Goal: Task Accomplishment & Management: Use online tool/utility

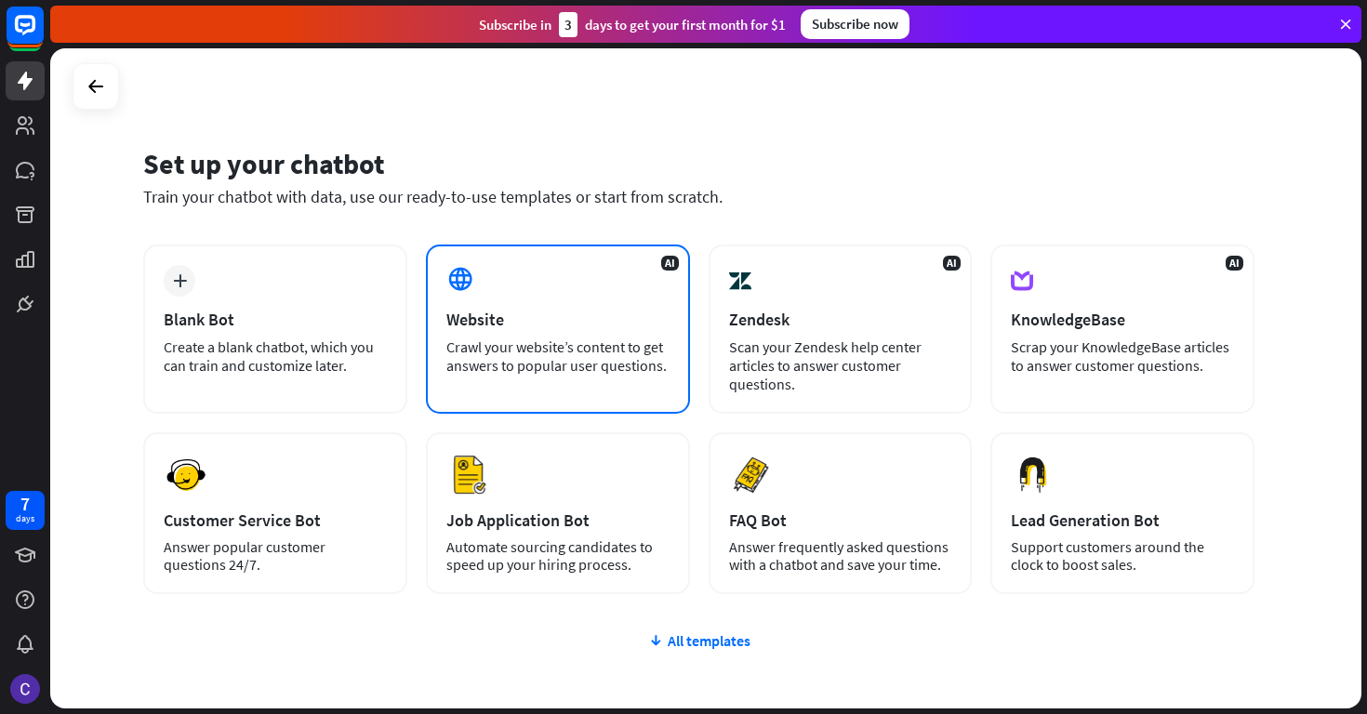
click at [495, 307] on div "AI Website Crawl your website’s content to get answers to popular user question…" at bounding box center [558, 329] width 264 height 169
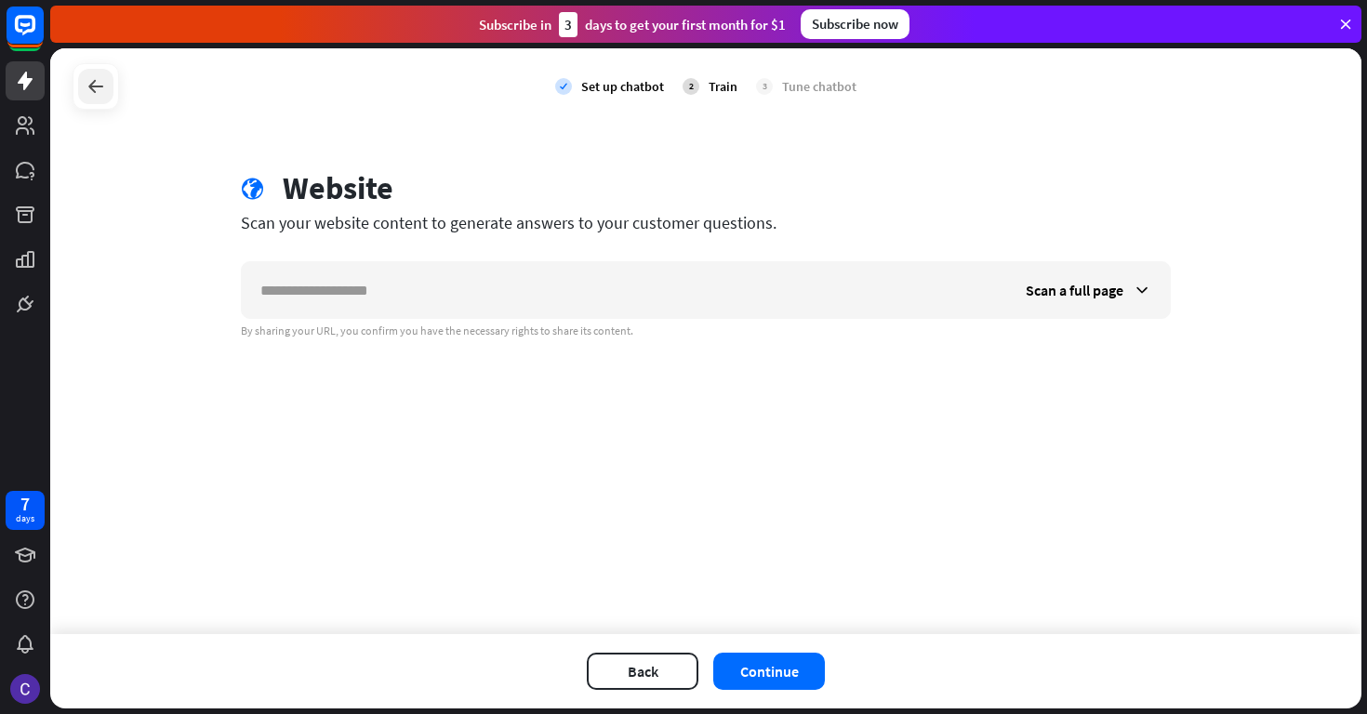
click at [103, 91] on icon at bounding box center [96, 86] width 22 height 22
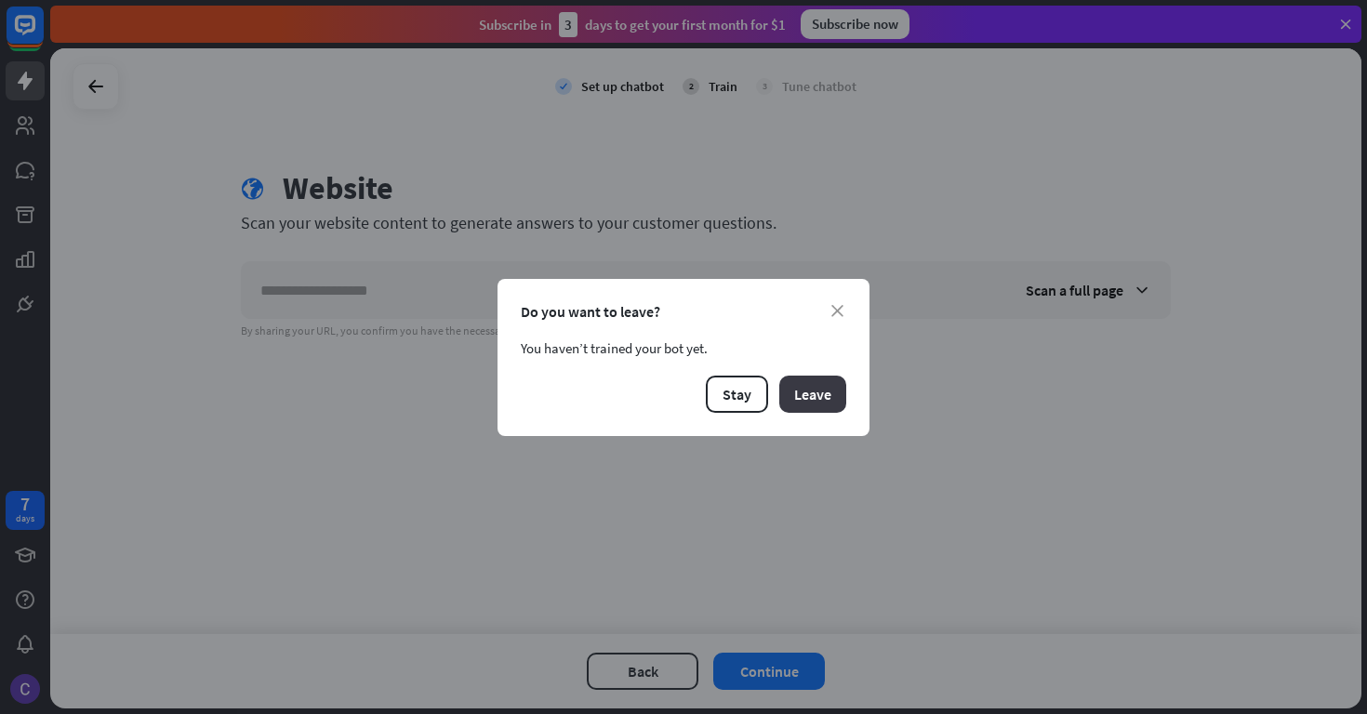
click at [825, 388] on button "Leave" at bounding box center [812, 394] width 67 height 37
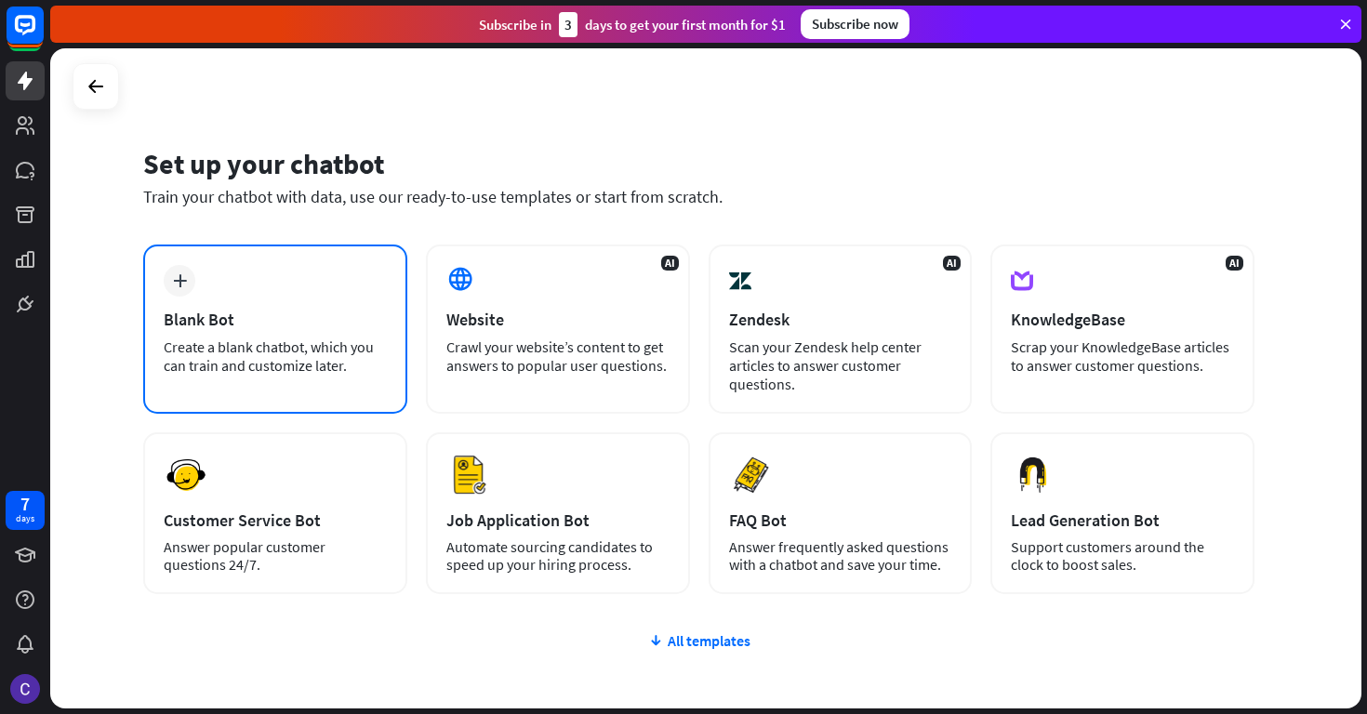
click at [280, 325] on div "Blank Bot" at bounding box center [275, 319] width 223 height 21
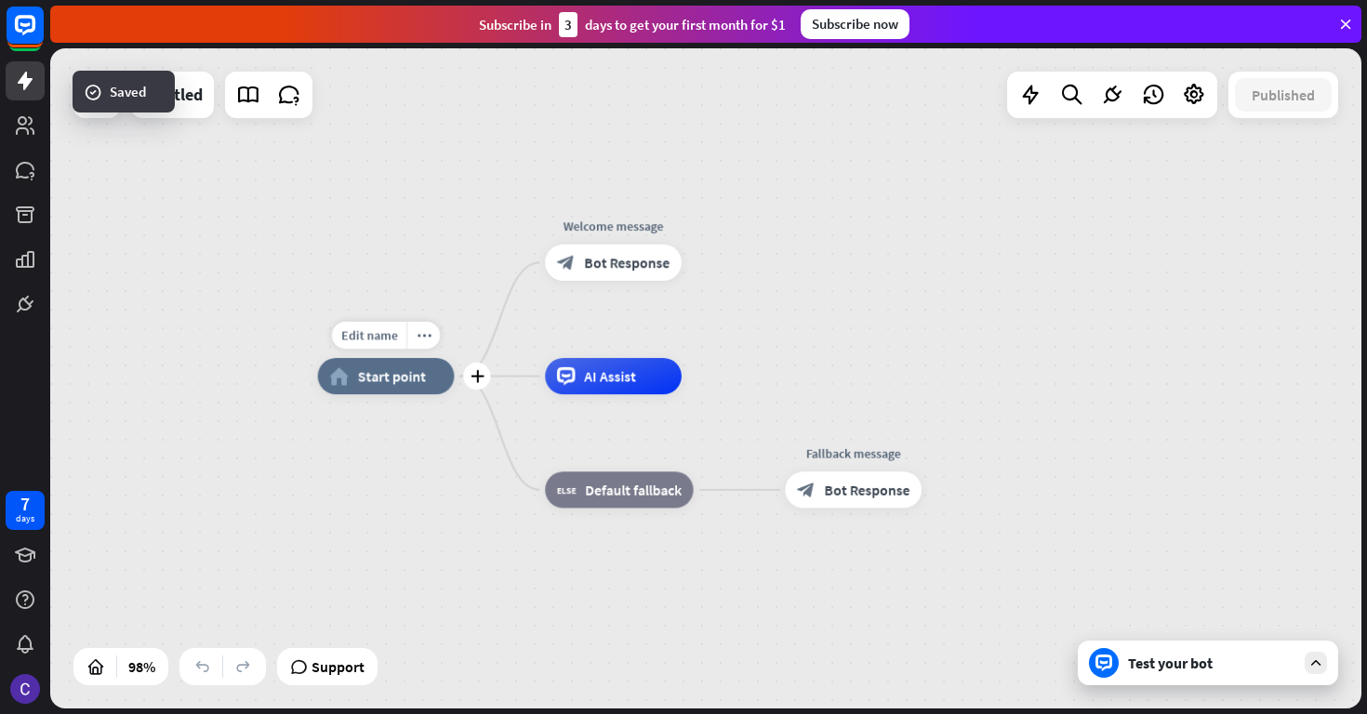
click at [390, 379] on span "Start point" at bounding box center [392, 376] width 68 height 19
click at [383, 332] on span "Edit name" at bounding box center [369, 335] width 57 height 17
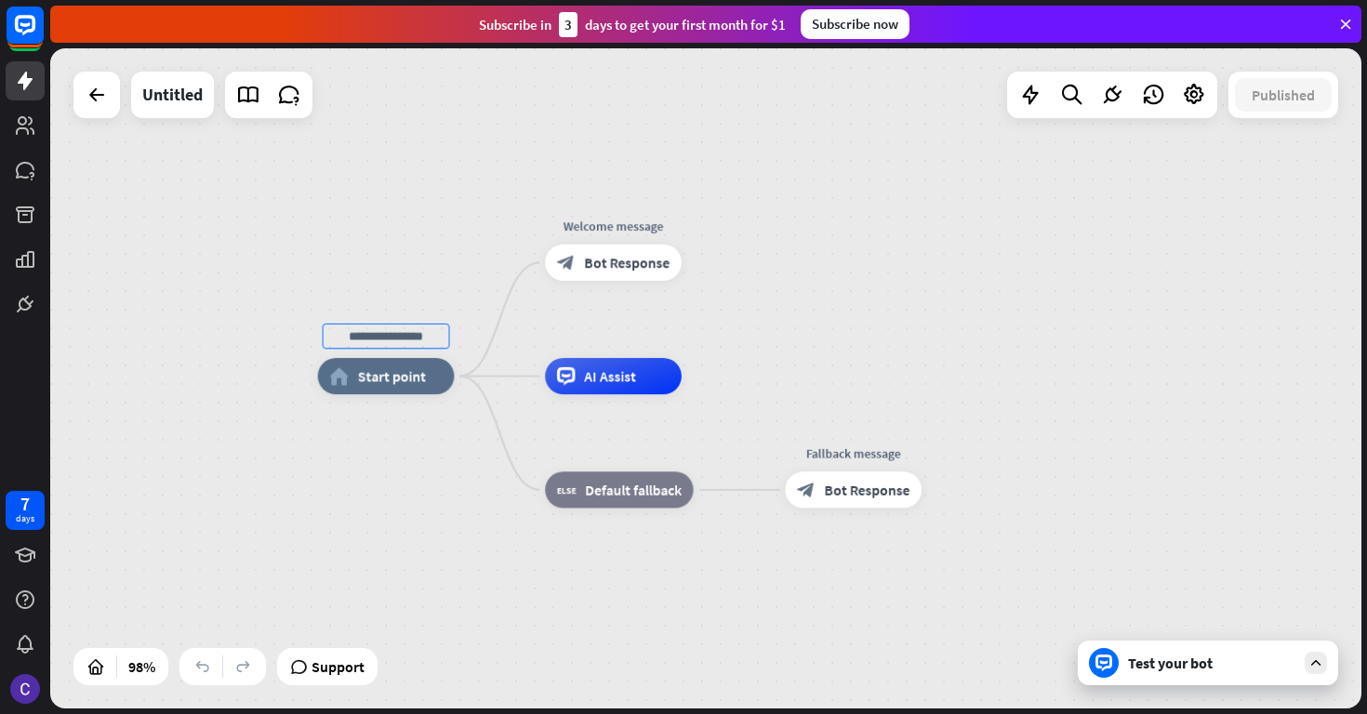
click at [430, 237] on div "home_2 Start point Welcome message block_bot_response Bot Response AI Assist bl…" at bounding box center [705, 378] width 1311 height 660
click at [630, 269] on span "Bot Response" at bounding box center [627, 263] width 86 height 19
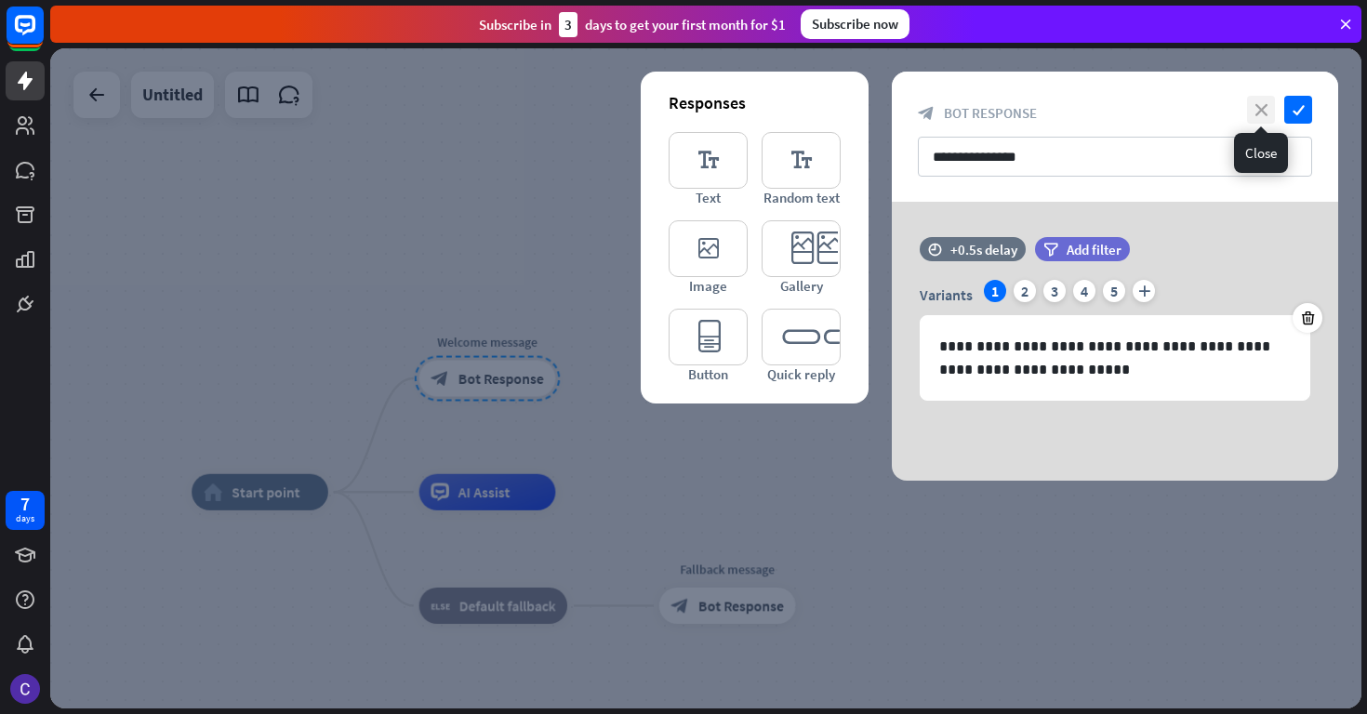
click at [1272, 104] on icon "close" at bounding box center [1261, 110] width 28 height 28
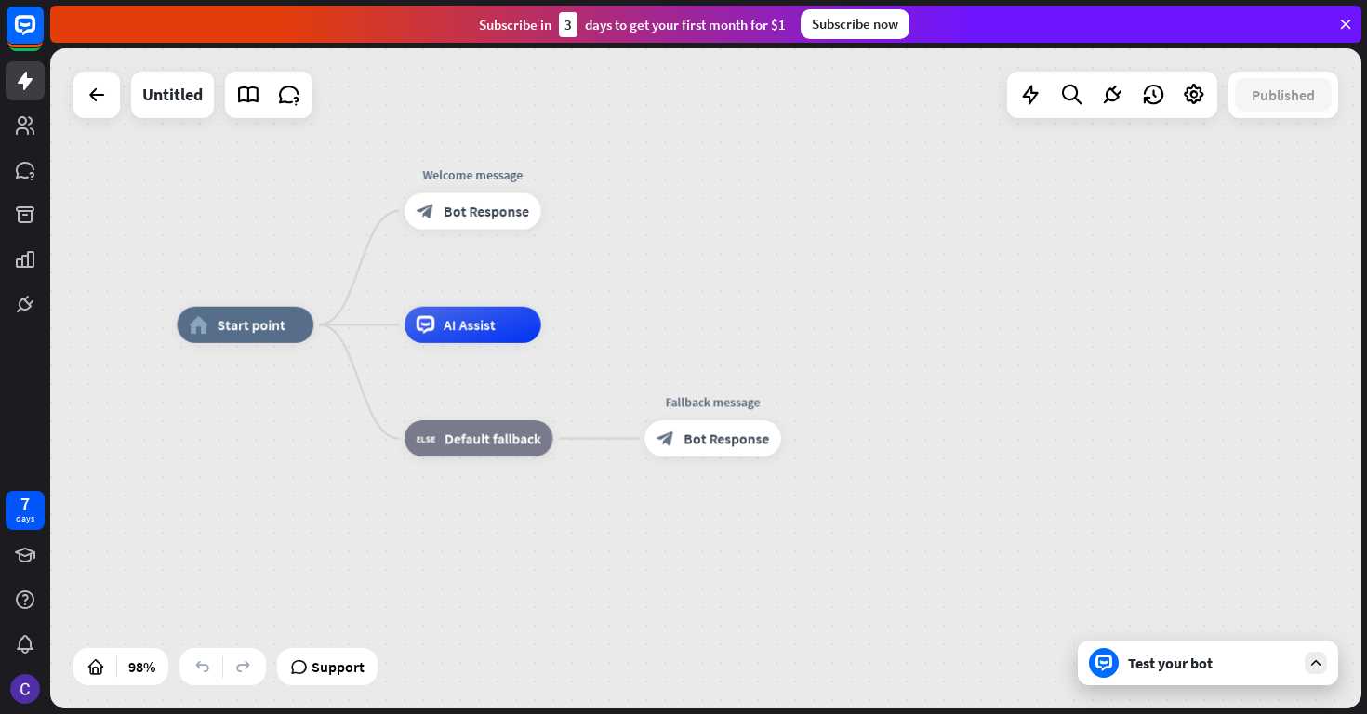
click at [1241, 678] on div "Test your bot" at bounding box center [1208, 663] width 260 height 45
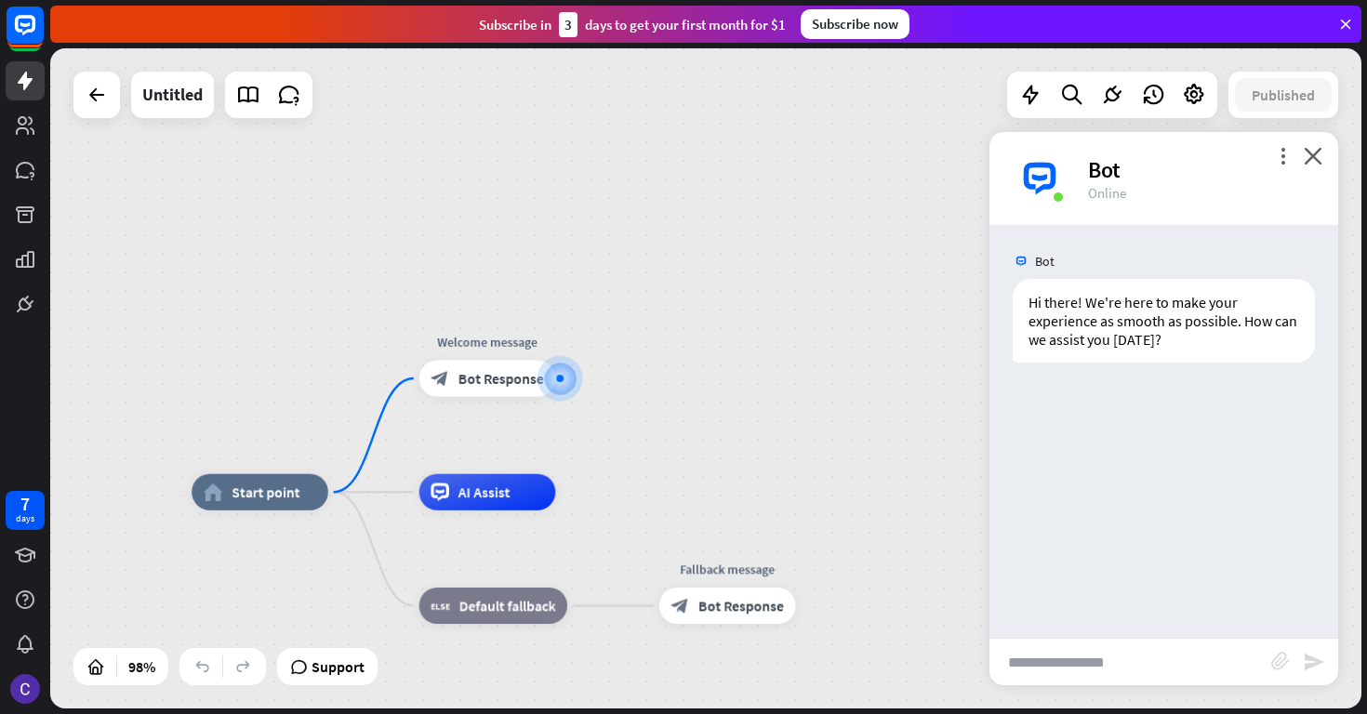
click at [1086, 656] on input "text" at bounding box center [1130, 662] width 282 height 46
type input "**********"
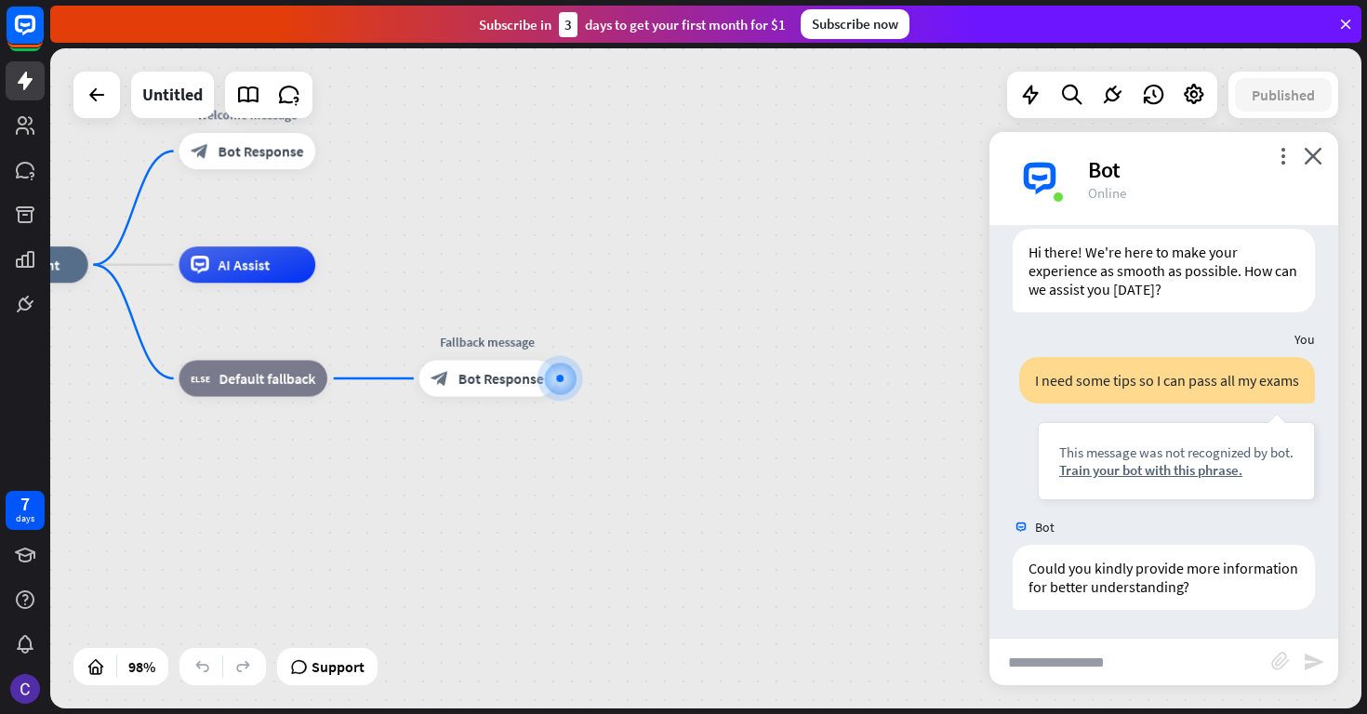
scroll to position [50, 0]
click at [272, 383] on span "Default fallback" at bounding box center [267, 378] width 97 height 19
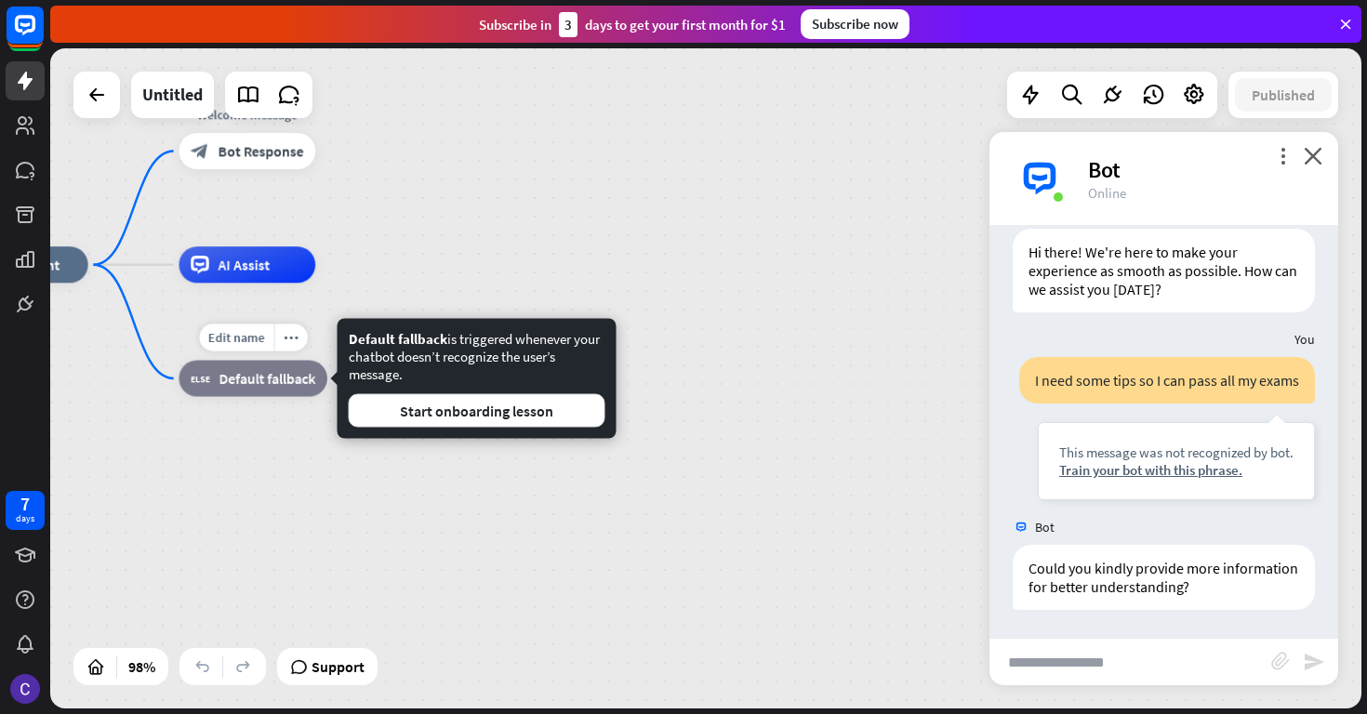
click at [272, 383] on span "Default fallback" at bounding box center [267, 378] width 97 height 19
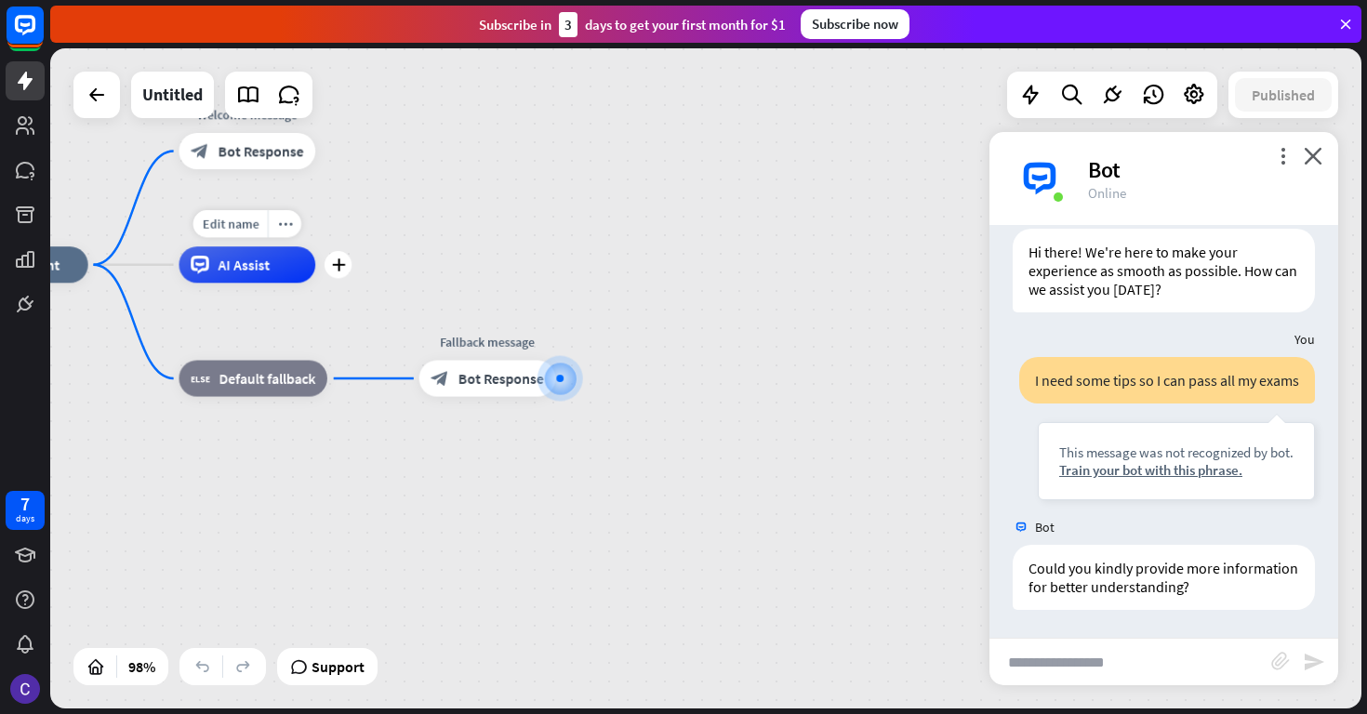
click at [260, 260] on span "AI Assist" at bounding box center [245, 265] width 52 height 19
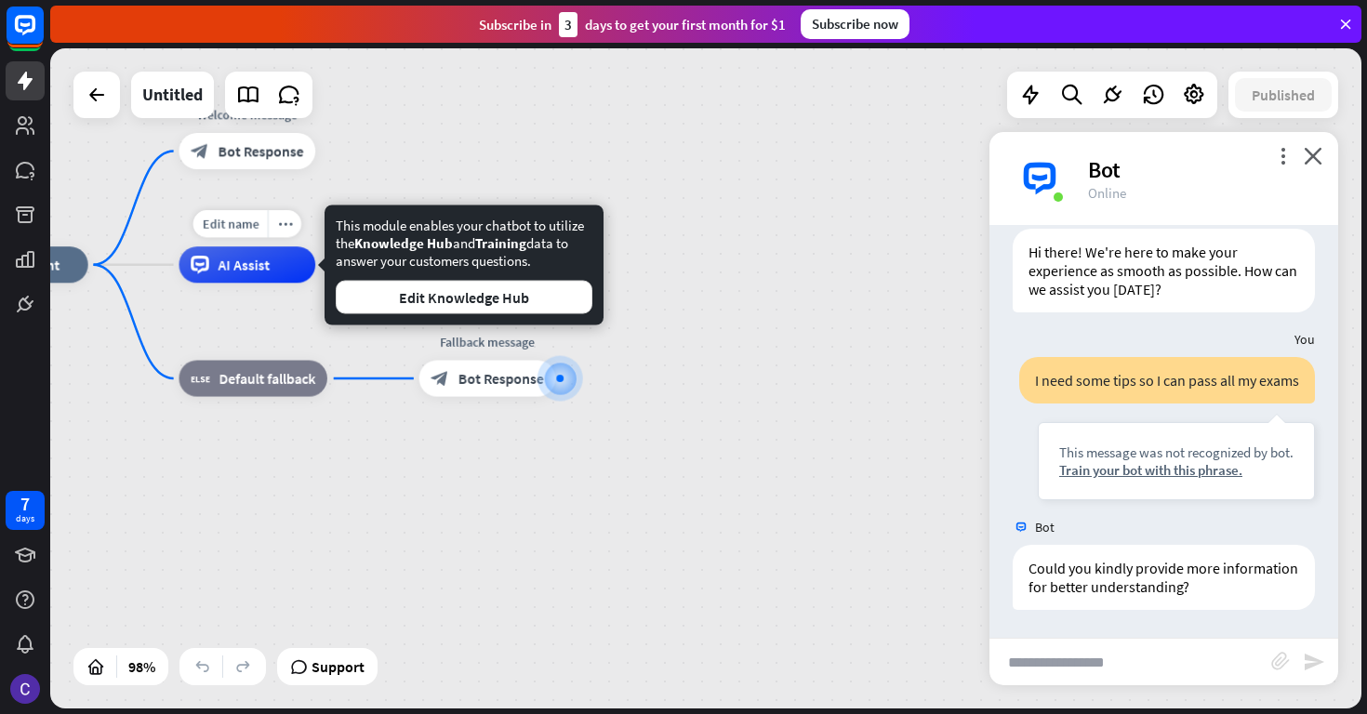
click at [264, 260] on span "AI Assist" at bounding box center [245, 265] width 52 height 19
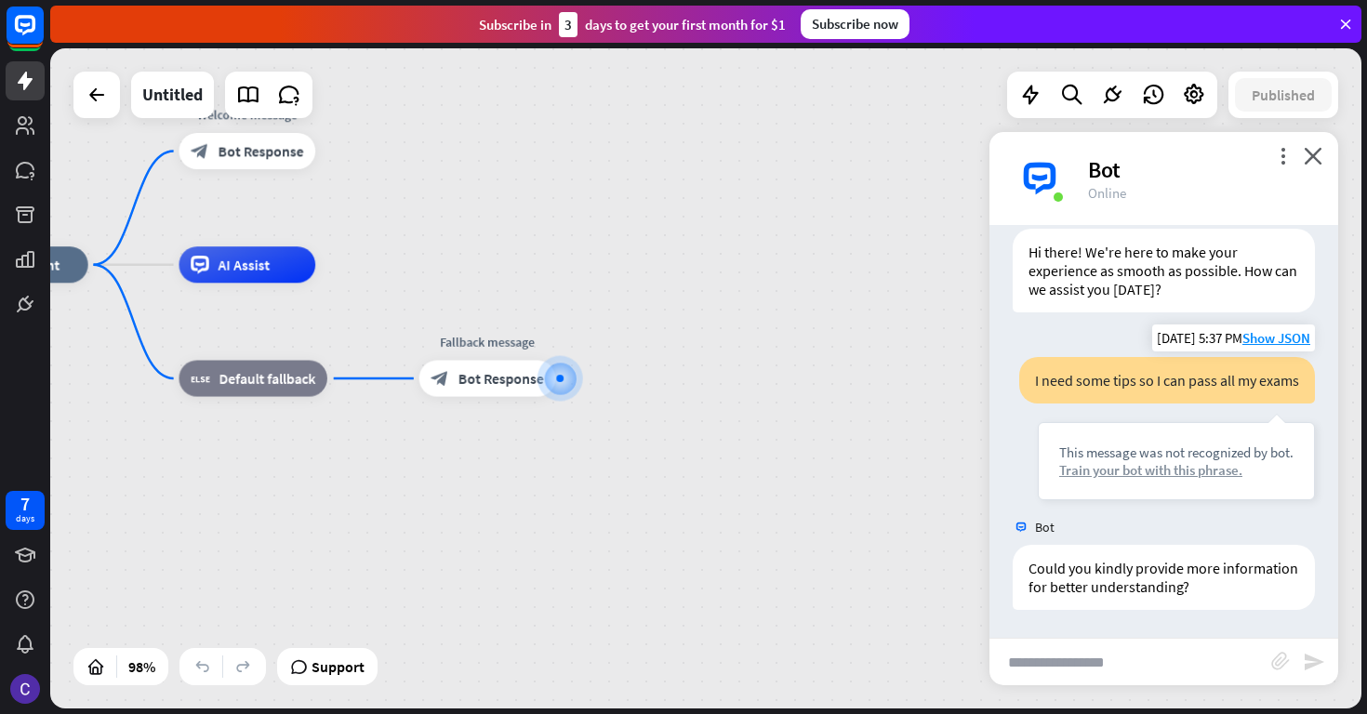
click at [1112, 475] on div "Train your bot with this phrase." at bounding box center [1176, 470] width 234 height 18
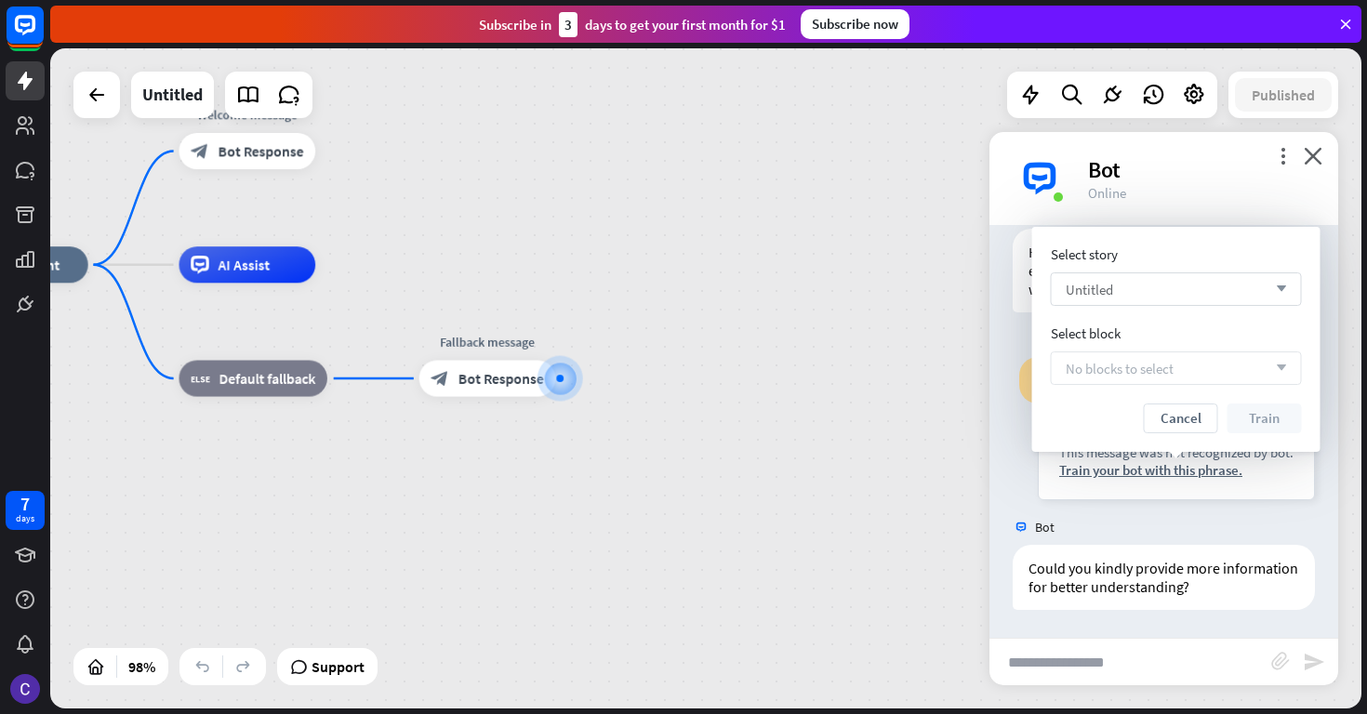
click at [1265, 283] on div "Untitled arrow_down" at bounding box center [1176, 288] width 251 height 33
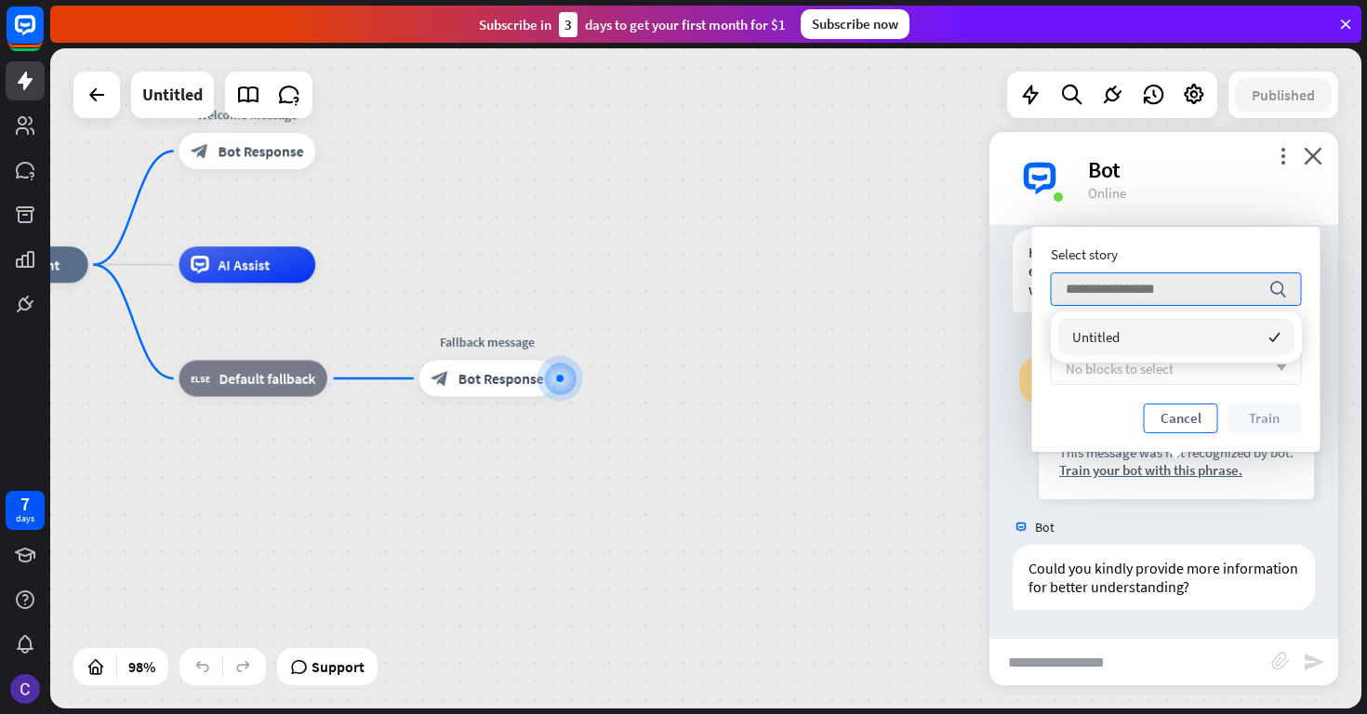
click at [1184, 410] on button "Cancel" at bounding box center [1181, 419] width 74 height 30
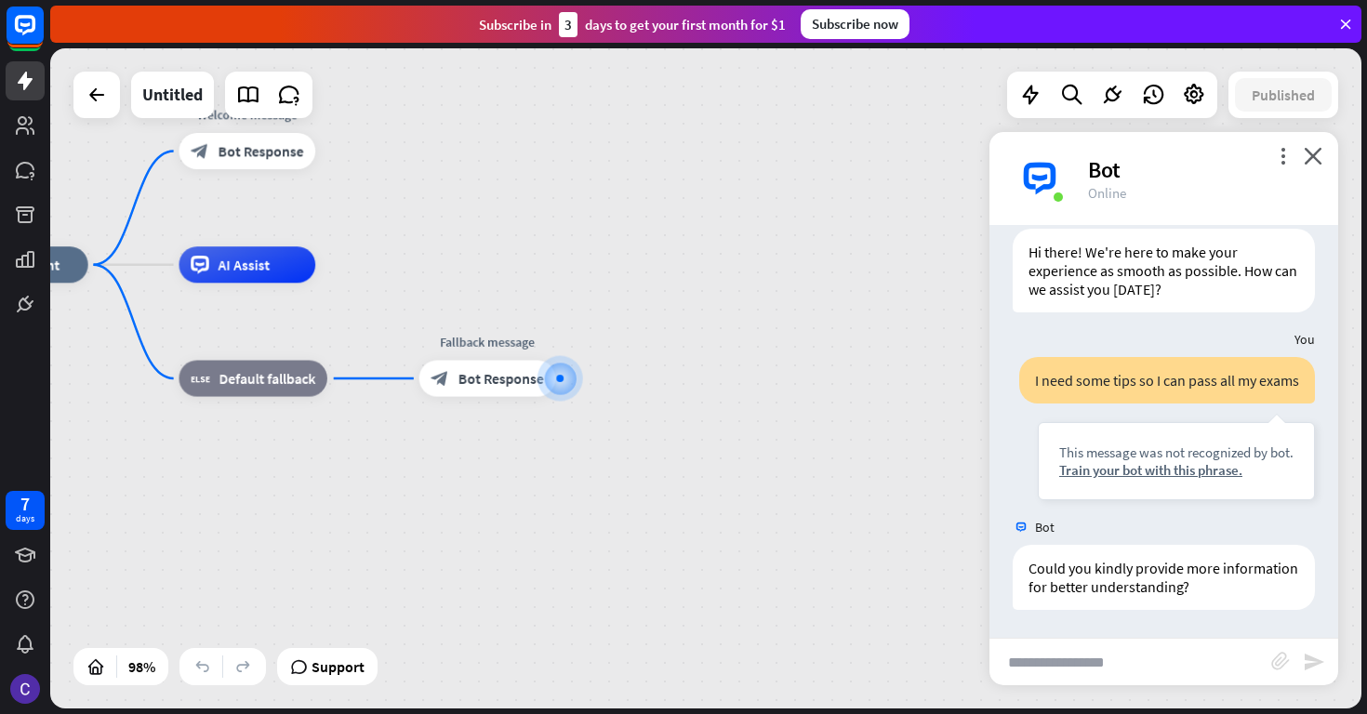
click at [1094, 665] on input "text" at bounding box center [1130, 662] width 282 height 46
type input "**********"
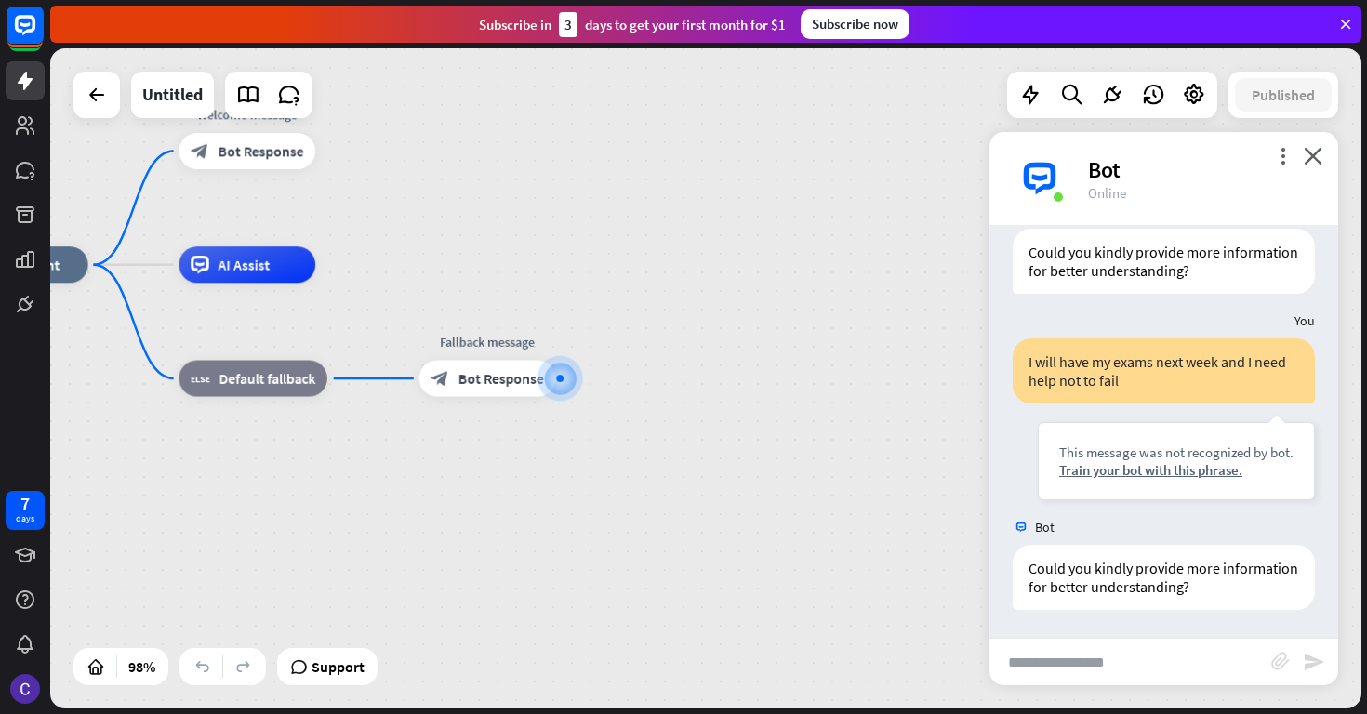
scroll to position [366, 0]
click at [1312, 160] on icon "close" at bounding box center [1313, 156] width 19 height 18
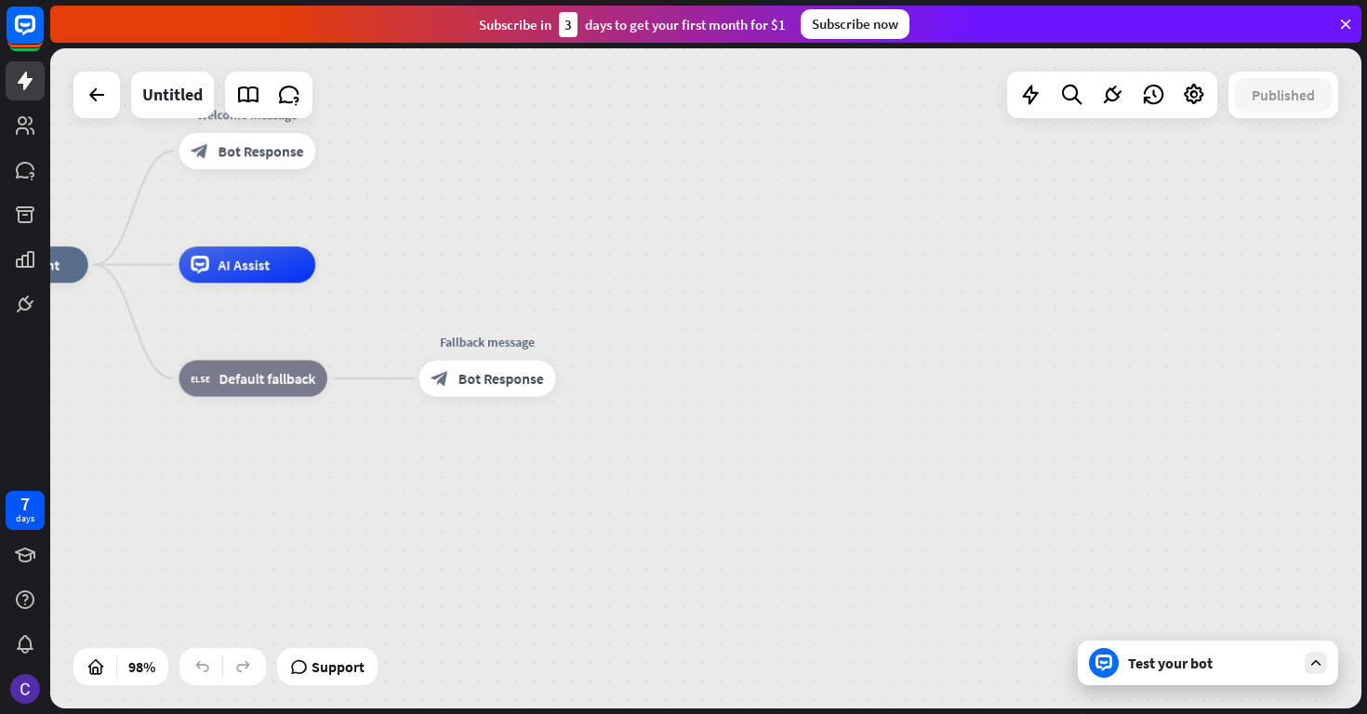
click at [1141, 665] on div "Test your bot" at bounding box center [1211, 663] width 167 height 19
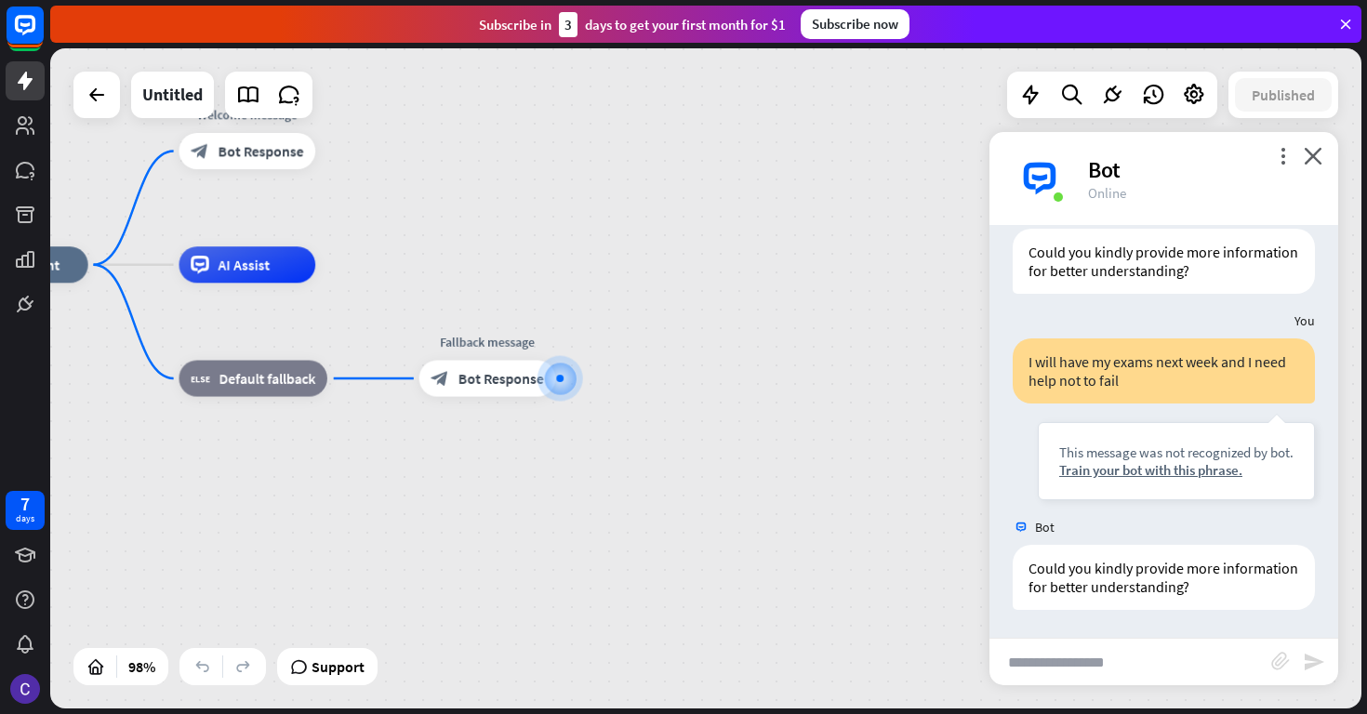
click at [1125, 670] on input "text" at bounding box center [1130, 662] width 282 height 46
type input "**********"
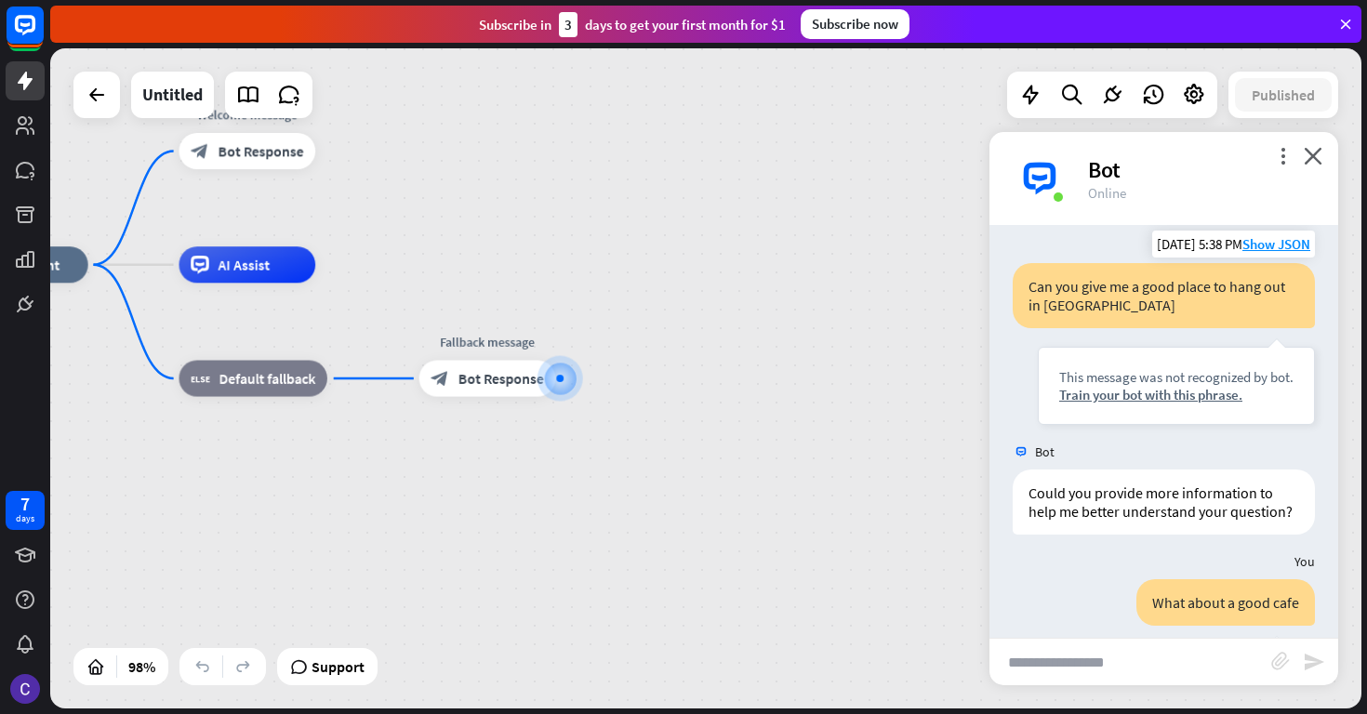
scroll to position [764, 0]
